Goal: Contribute content

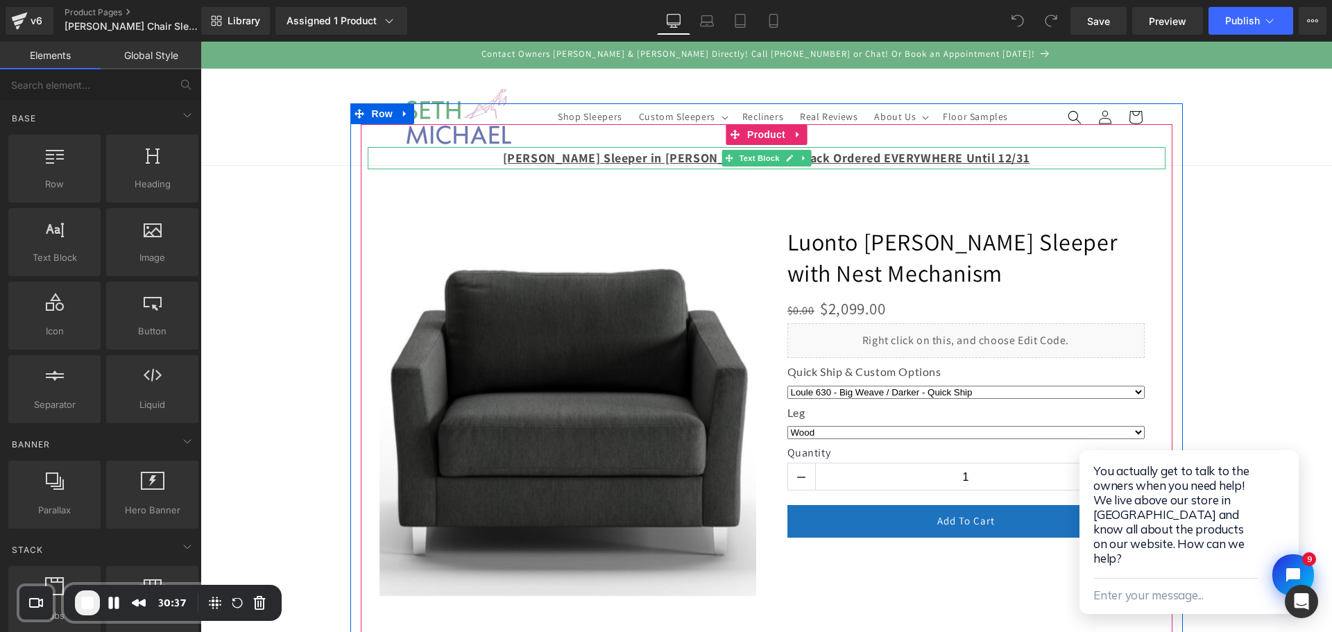
click at [973, 161] on u "[PERSON_NAME] Sleeper in [PERSON_NAME] 173 is Back Ordered EVERYWHERE Until 12/…" at bounding box center [766, 158] width 527 height 16
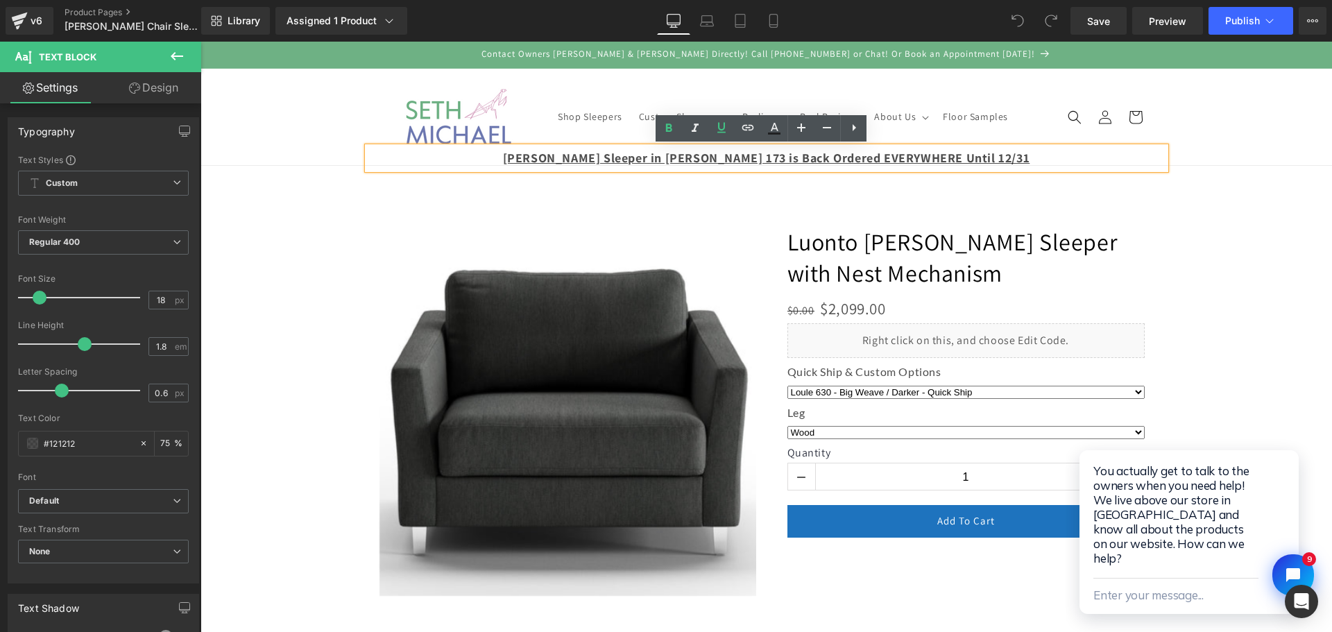
click at [486, 161] on p "[PERSON_NAME] Sleeper in [PERSON_NAME] 173 is Back Ordered EVERYWHERE Until 12/…" at bounding box center [767, 158] width 798 height 22
click at [368, 147] on div "[PERSON_NAME] Sleeper in [PERSON_NAME] 173 is Back Ordered EVERYWHERE Until 12/…" at bounding box center [767, 158] width 798 height 22
click at [862, 133] on icon at bounding box center [854, 127] width 17 height 17
click at [701, 152] on u "[PERSON_NAME] Sleeper in [PERSON_NAME] 173 is Back Ordered EVERYWHERE Until 12/…" at bounding box center [766, 158] width 527 height 16
drag, startPoint x: 995, startPoint y: 157, endPoint x: 478, endPoint y: 178, distance: 517.3
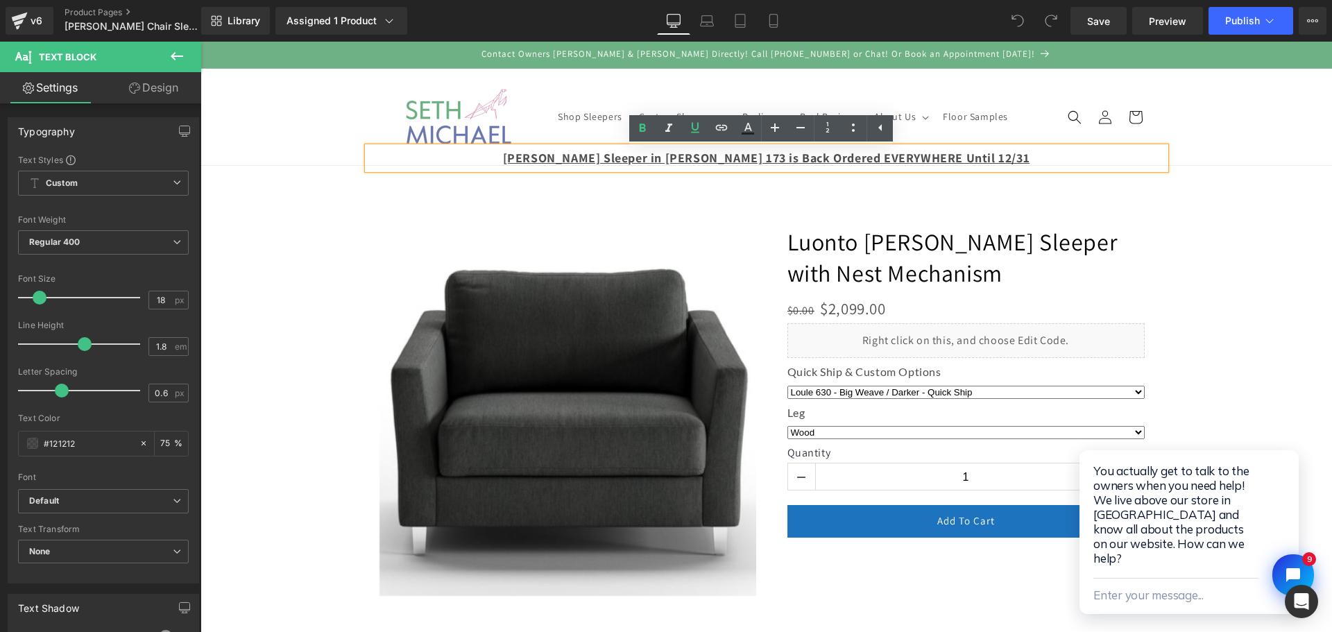
click at [474, 176] on div "[PERSON_NAME] Sleeper in [PERSON_NAME] 173 is Back Ordered EVERYWHERE Until 12/…" at bounding box center [767, 380] width 798 height 467
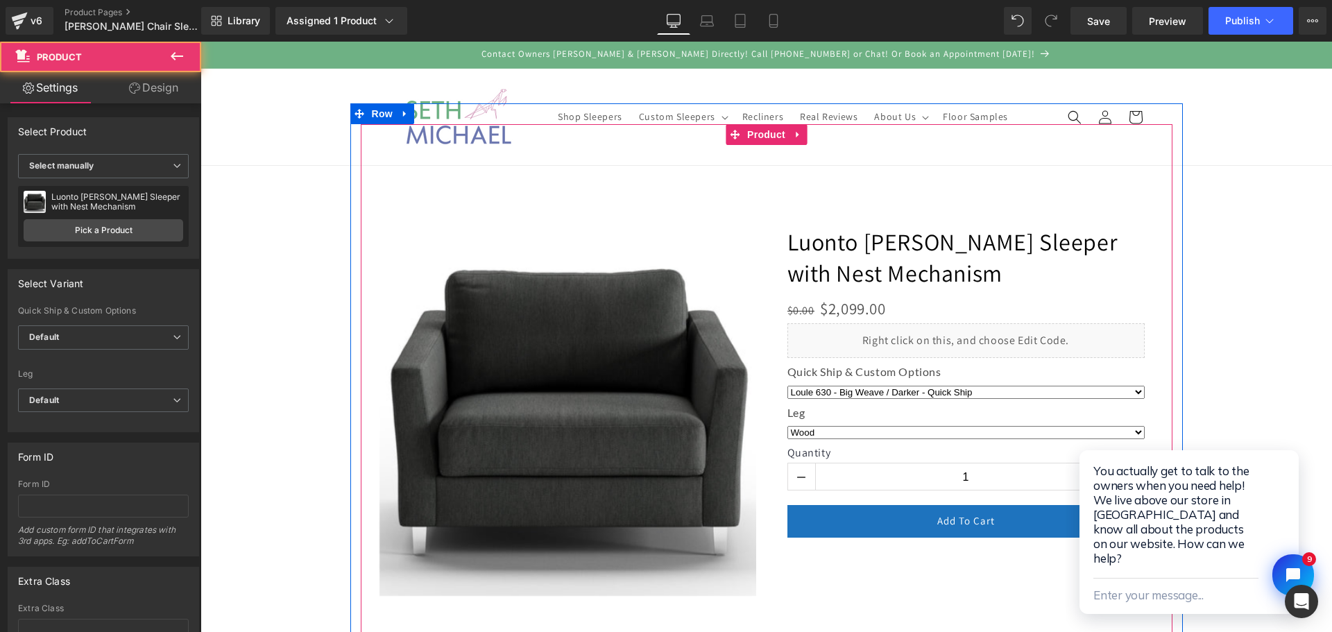
click at [368, 146] on div "Text Block" at bounding box center [767, 379] width 812 height 511
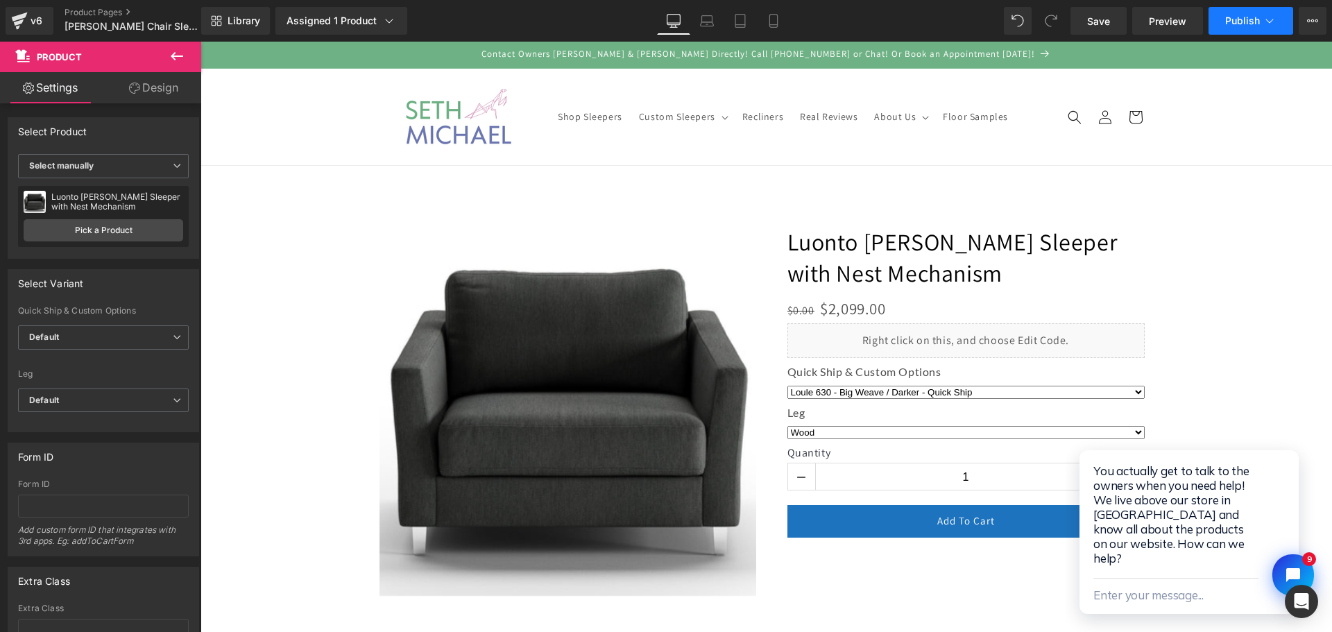
click at [1231, 26] on span "Publish" at bounding box center [1242, 20] width 35 height 11
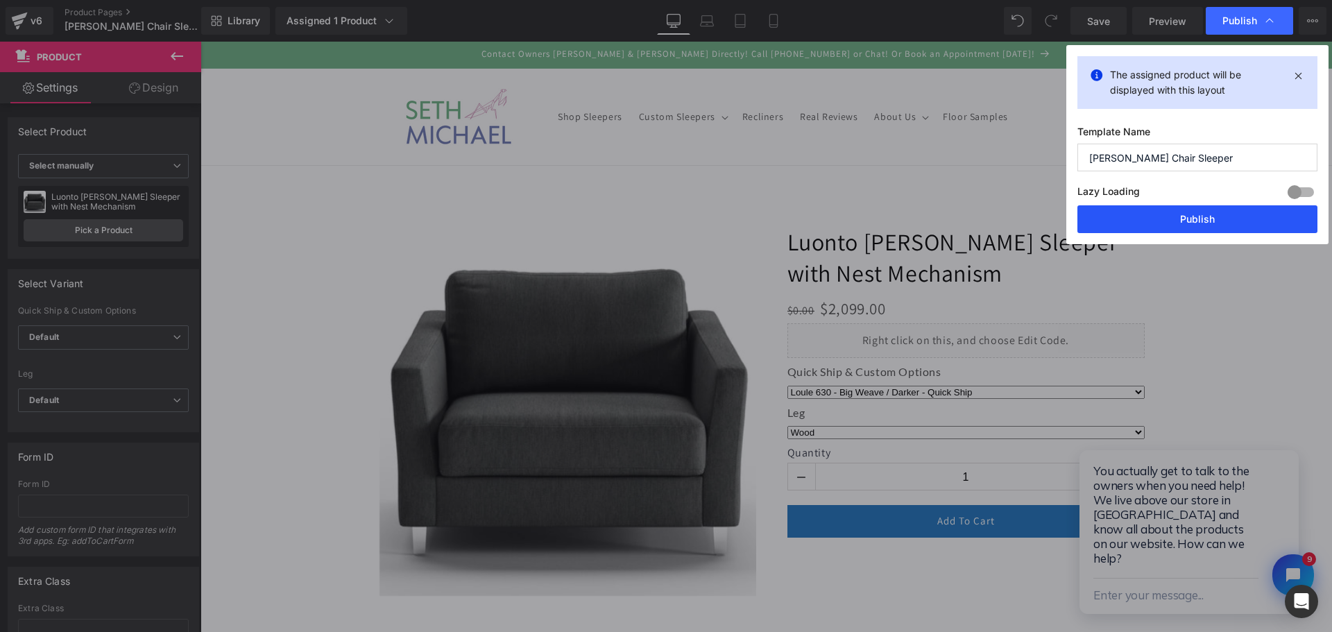
drag, startPoint x: 1218, startPoint y: 224, endPoint x: 1017, endPoint y: 182, distance: 204.9
click at [1218, 224] on button "Publish" at bounding box center [1197, 219] width 240 height 28
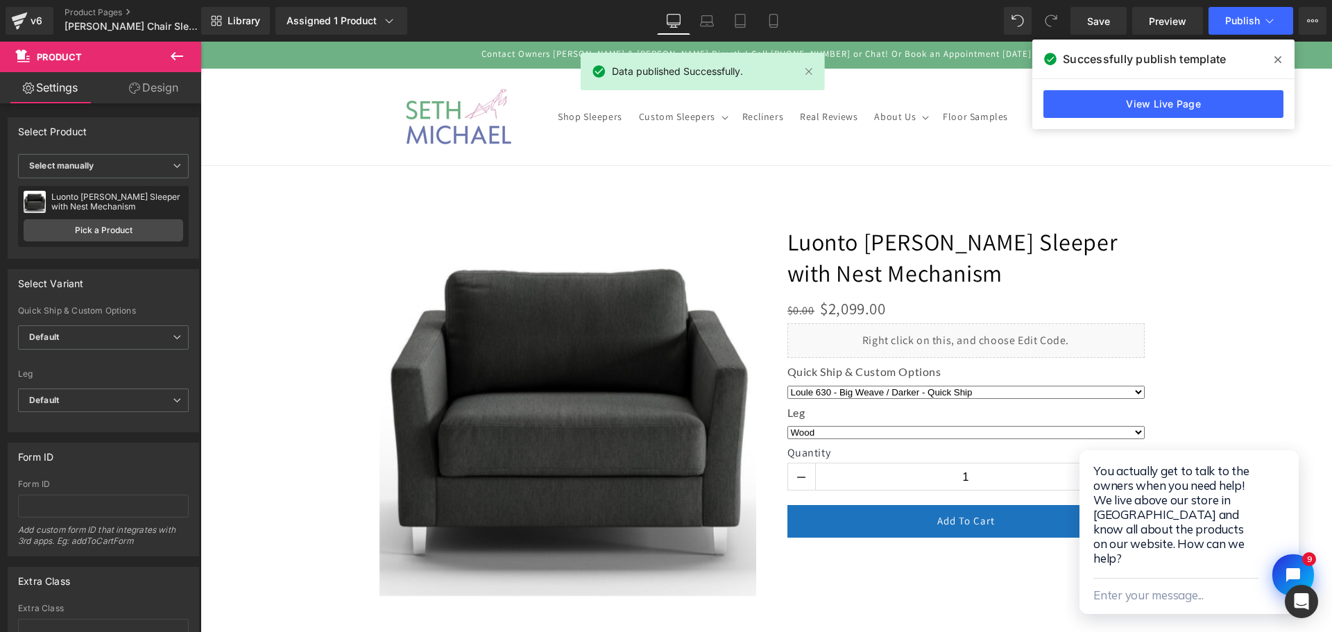
click at [1279, 57] on icon at bounding box center [1277, 59] width 7 height 11
